Goal: Task Accomplishment & Management: Manage account settings

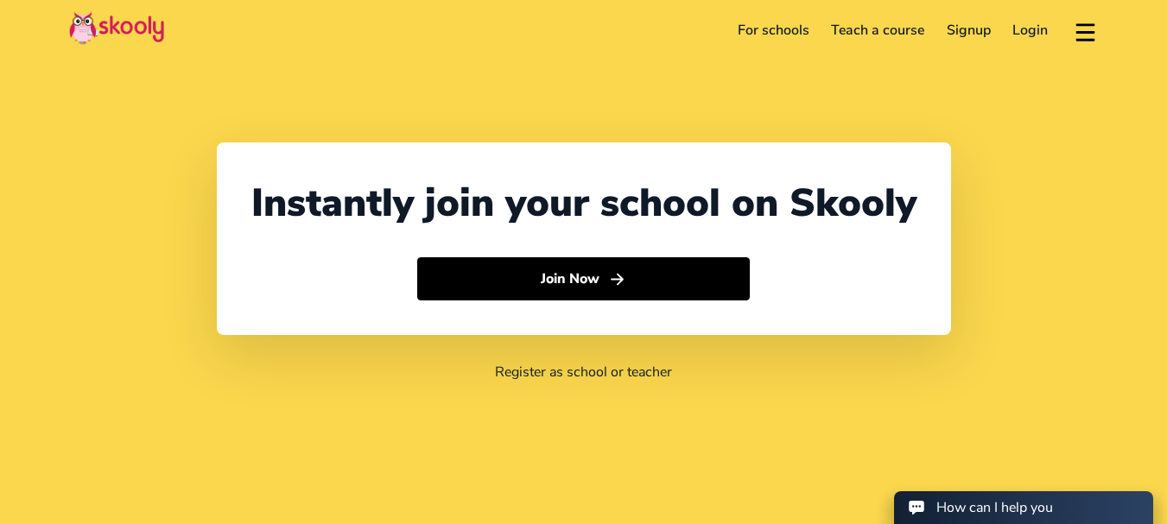
select select "91"
select select "[GEOGRAPHIC_DATA]"
select select "[GEOGRAPHIC_DATA]/[GEOGRAPHIC_DATA]"
click at [1023, 34] on link "Login" at bounding box center [1031, 30] width 58 height 28
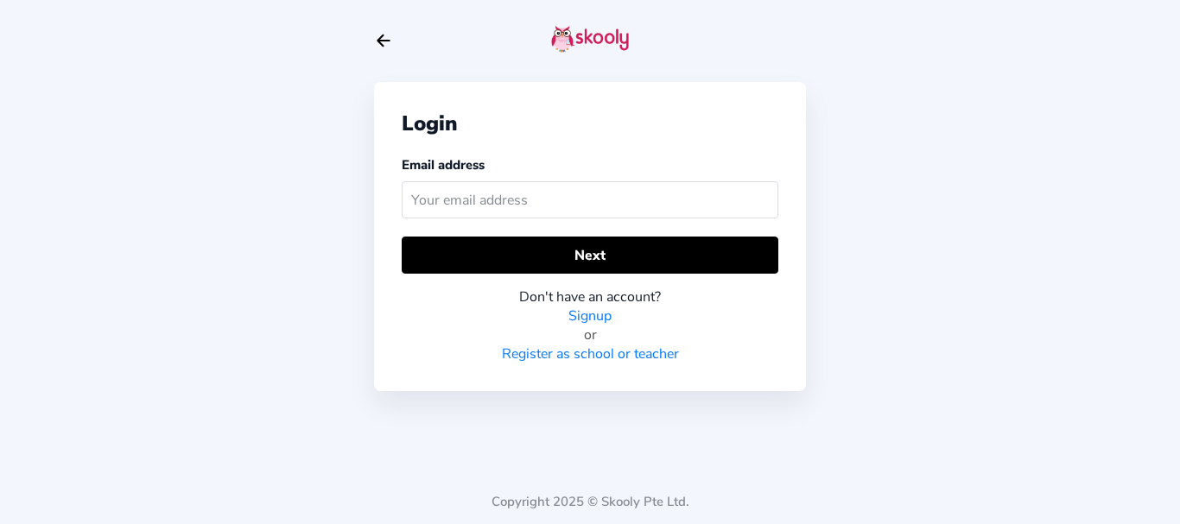
click at [472, 200] on input "text" at bounding box center [590, 199] width 377 height 37
type input "b"
type input "[EMAIL_ADDRESS][DOMAIN_NAME]"
